Goal: Register for event/course

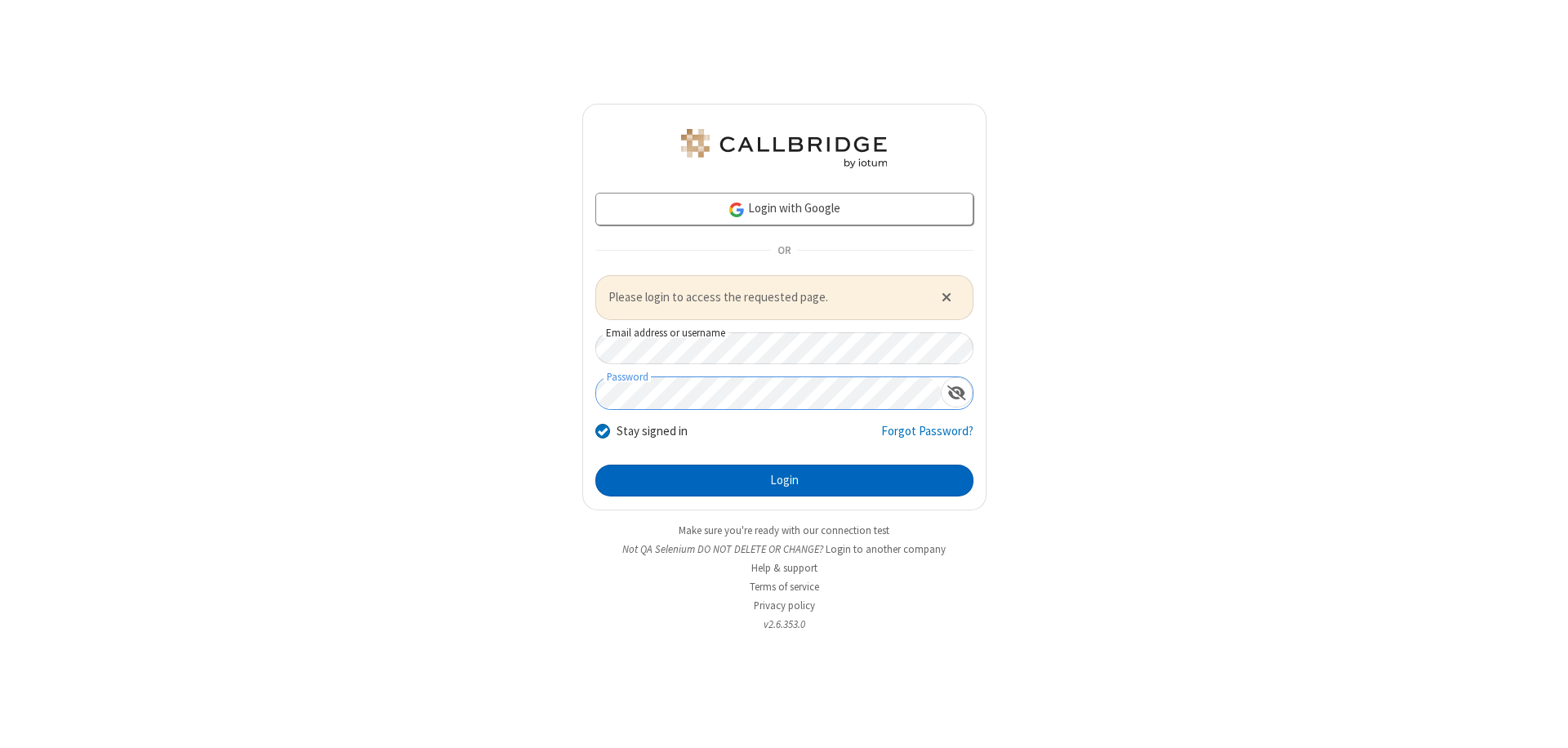
click at [784, 480] on button "Login" at bounding box center [784, 481] width 378 height 32
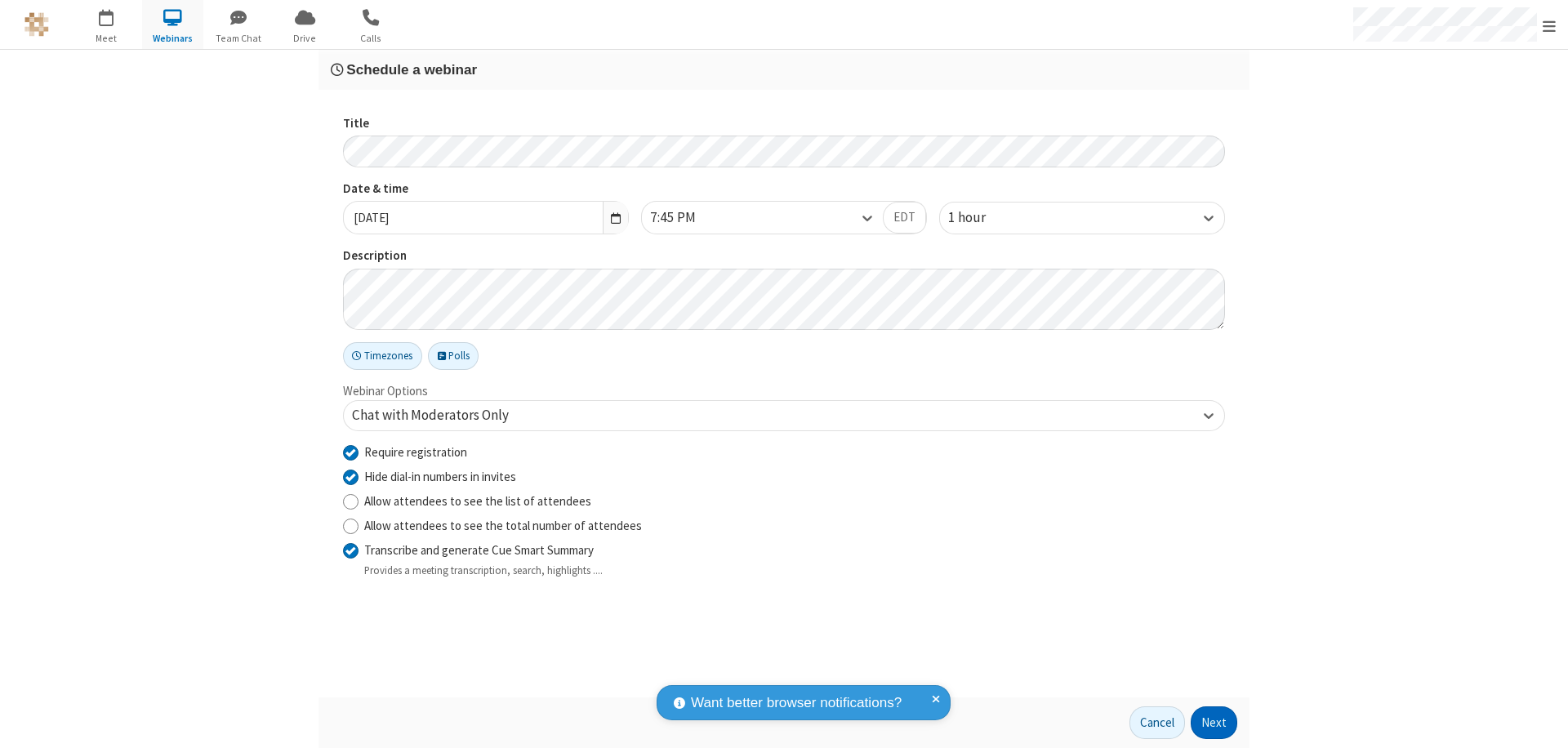
click at [1214, 723] on button "Next" at bounding box center [1214, 723] width 47 height 32
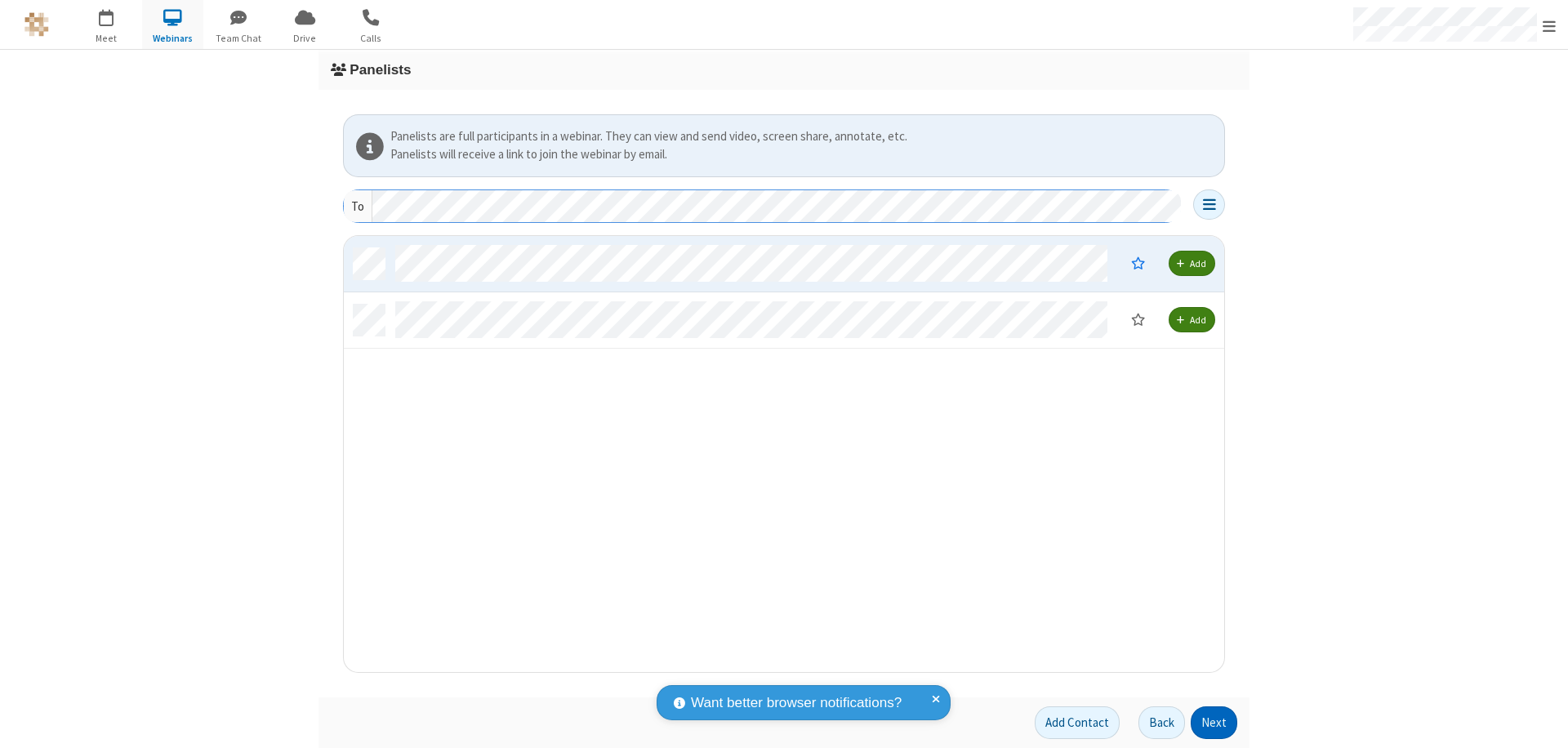
click at [1214, 723] on button "Next" at bounding box center [1214, 723] width 47 height 32
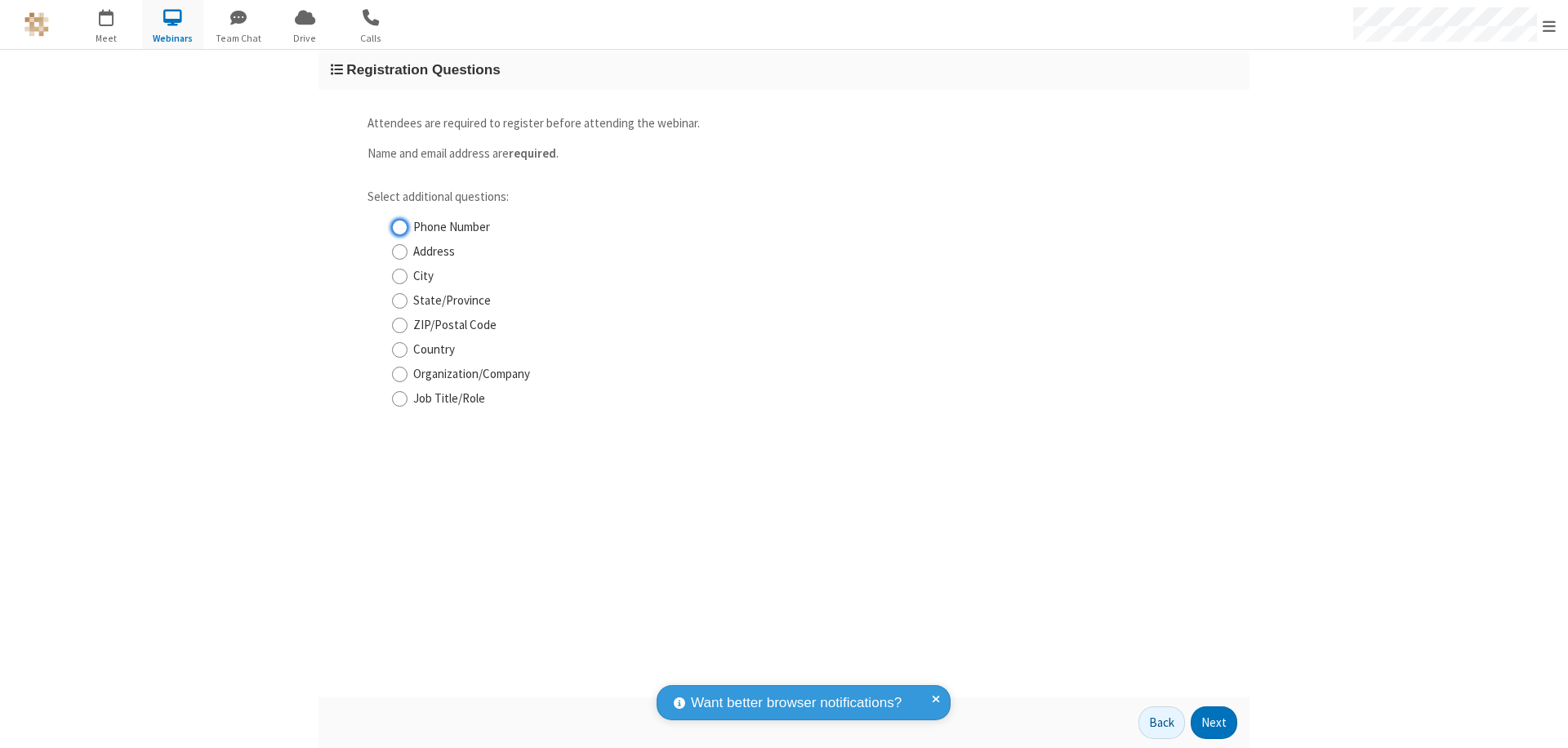
click at [399, 227] on input "Phone Number" at bounding box center [399, 226] width 15 height 17
checkbox input "true"
click at [1214, 723] on button "Next" at bounding box center [1214, 723] width 47 height 32
